Goal: Find specific page/section: Find specific page/section

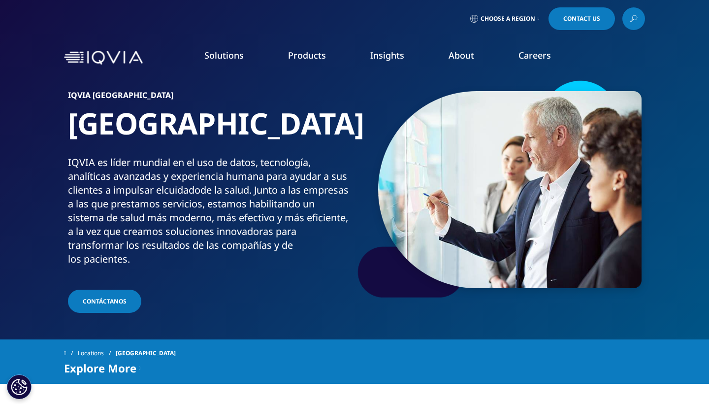
click at [240, 195] on link "Clinical Research Associates" at bounding box center [267, 196] width 159 height 11
